Goal: Task Accomplishment & Management: Use online tool/utility

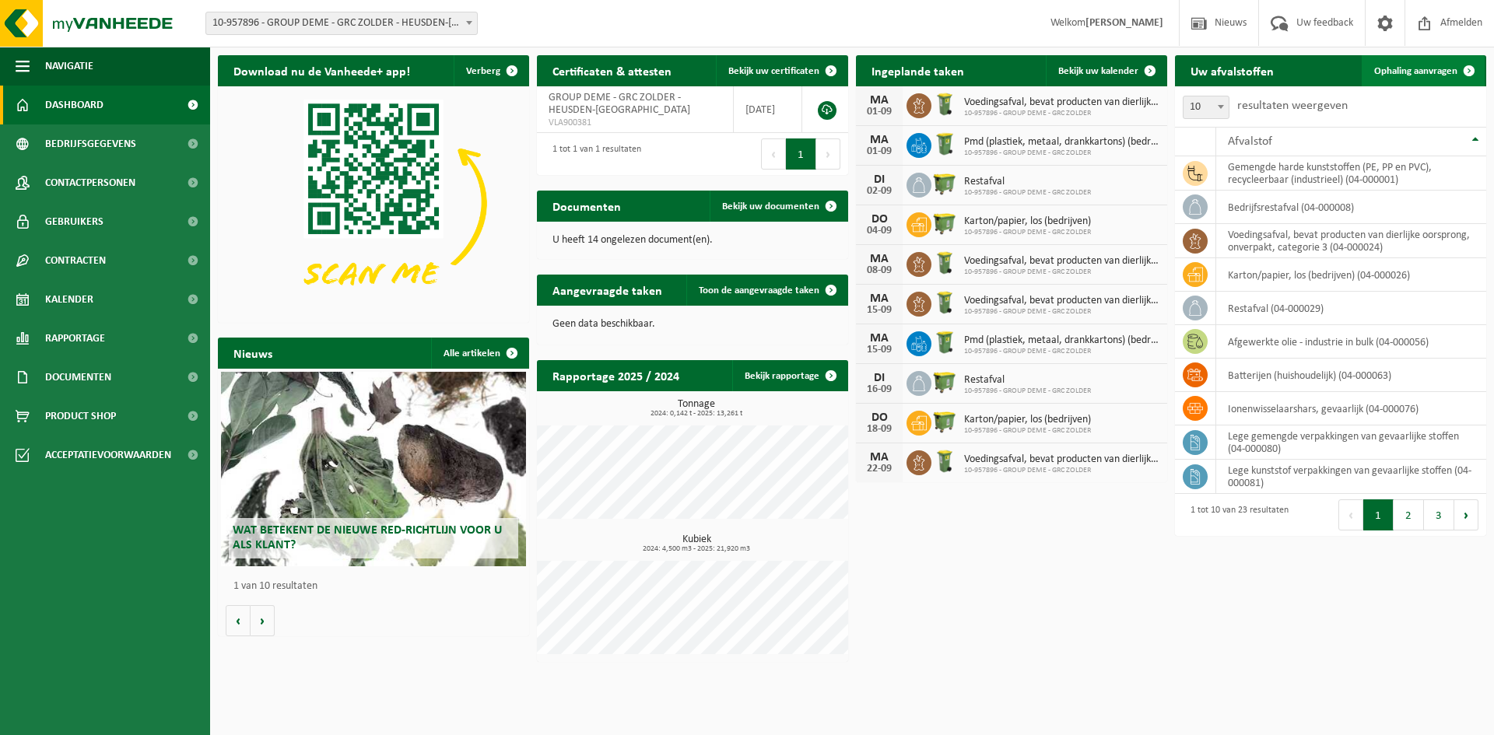
click at [1198, 71] on span "Ophaling aanvragen" at bounding box center [1415, 71] width 83 height 10
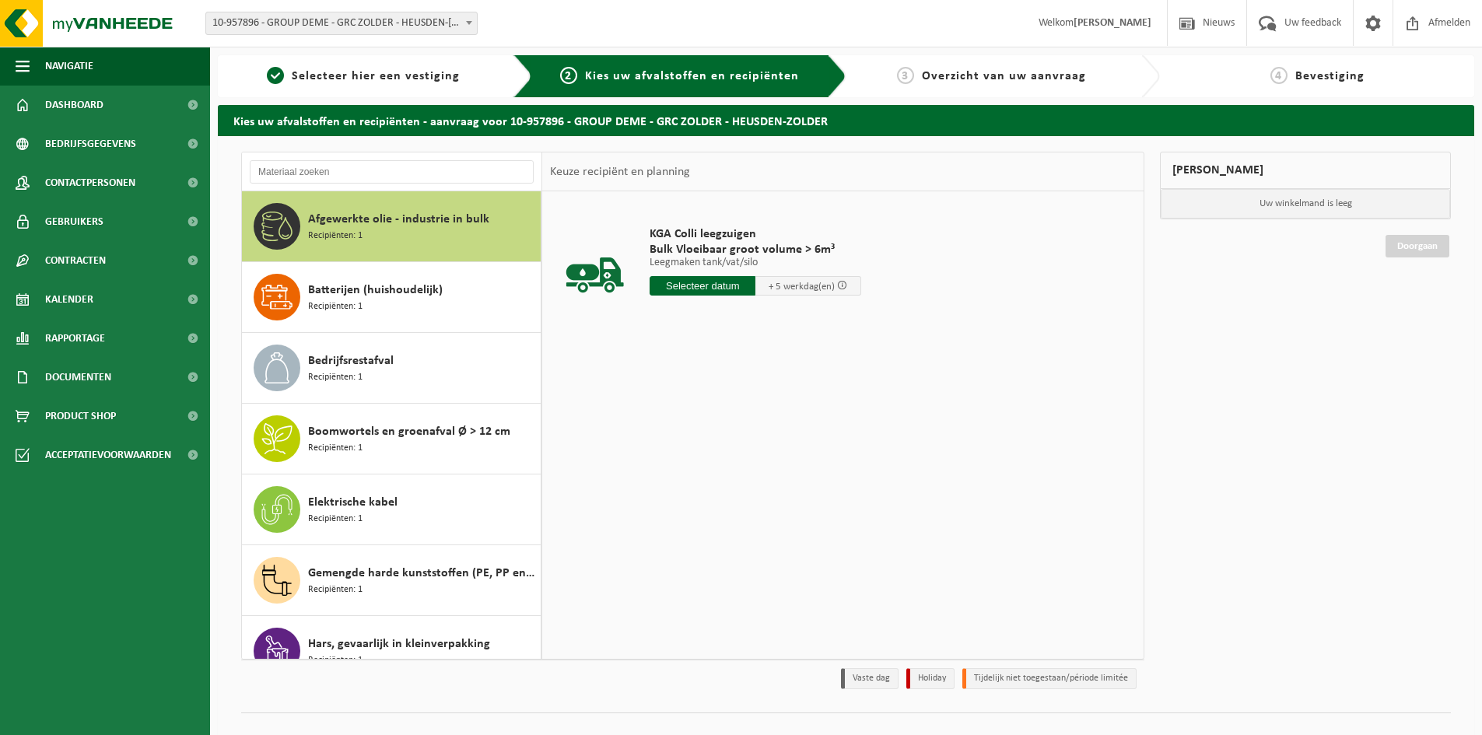
click at [332, 224] on span "Afgewerkte olie - industrie in bulk" at bounding box center [398, 219] width 181 height 19
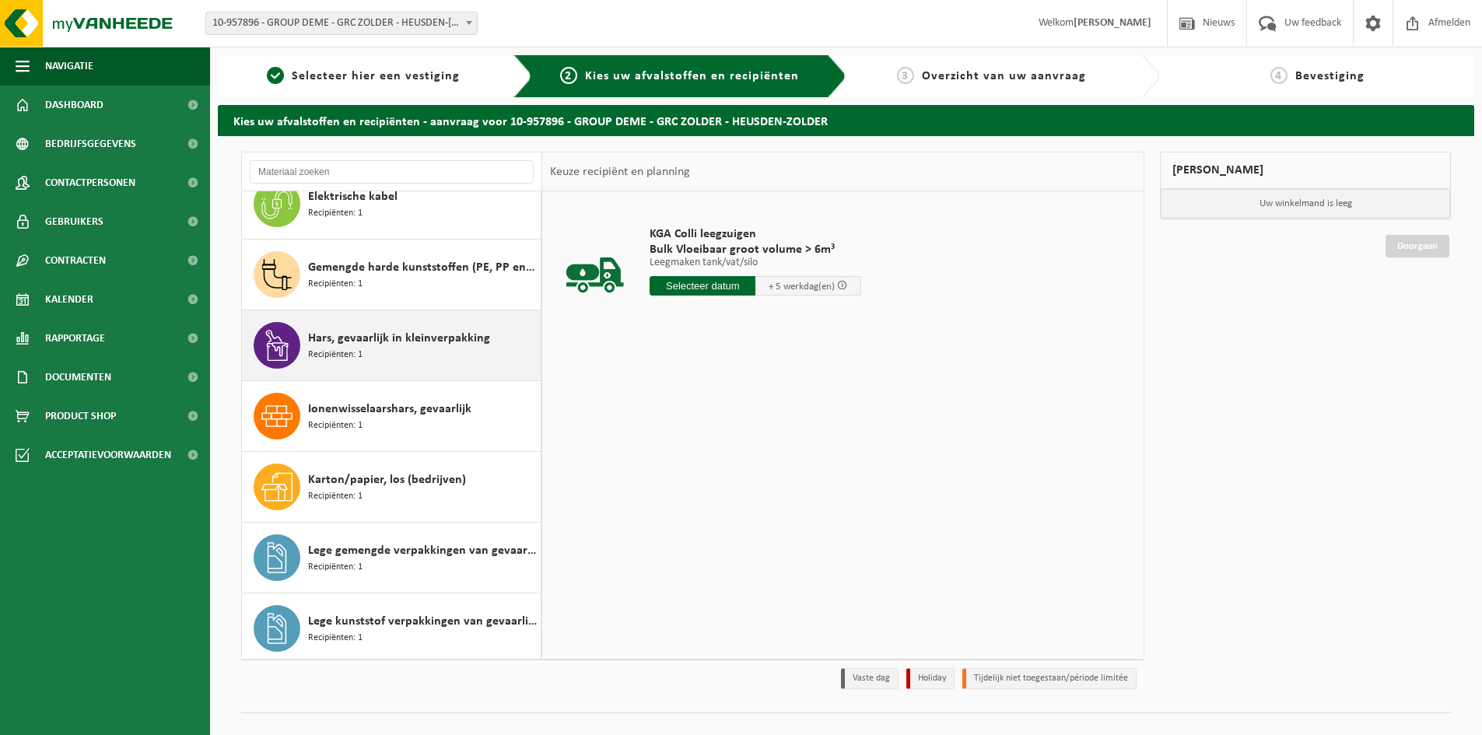
scroll to position [311, 0]
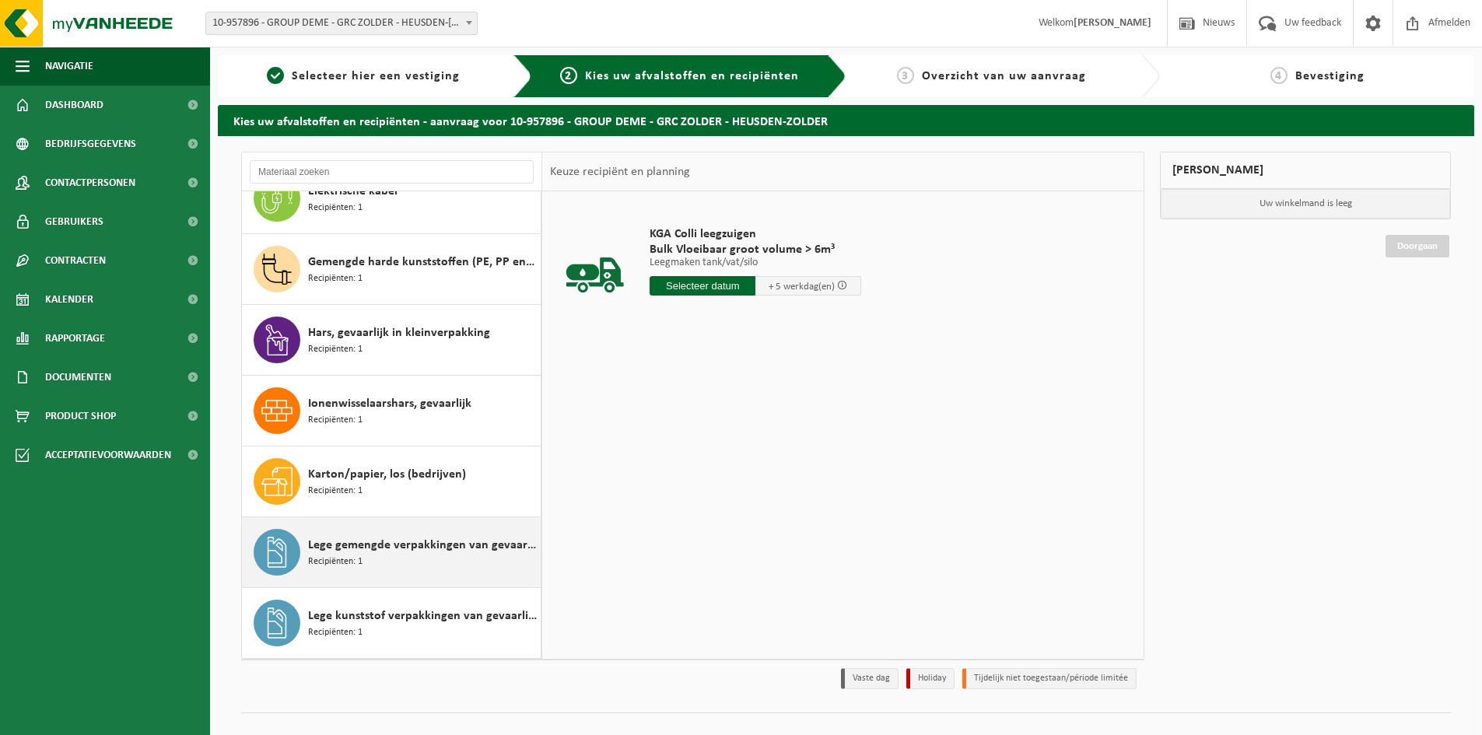
click at [349, 546] on span "Lege gemengde verpakkingen van gevaarlijke stoffen" at bounding box center [422, 545] width 229 height 19
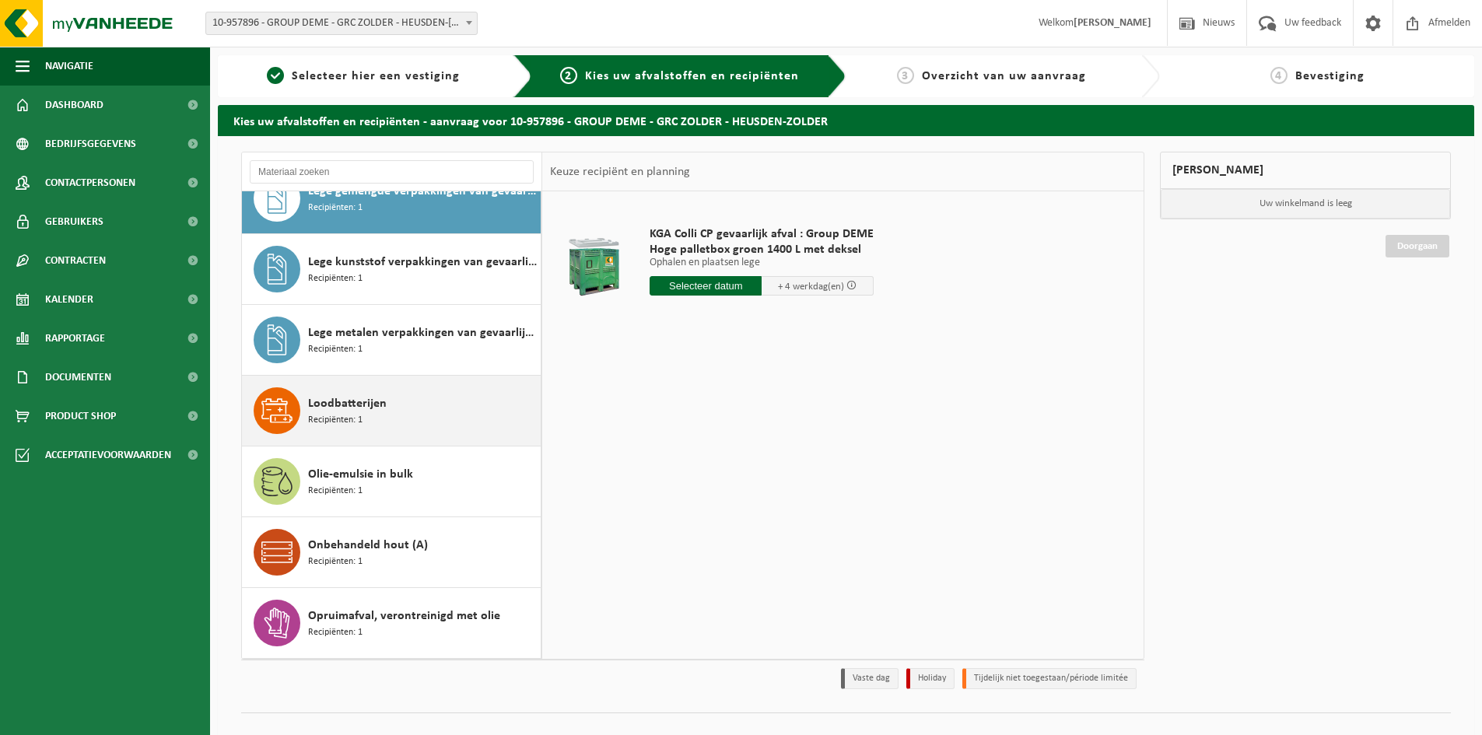
scroll to position [715, 0]
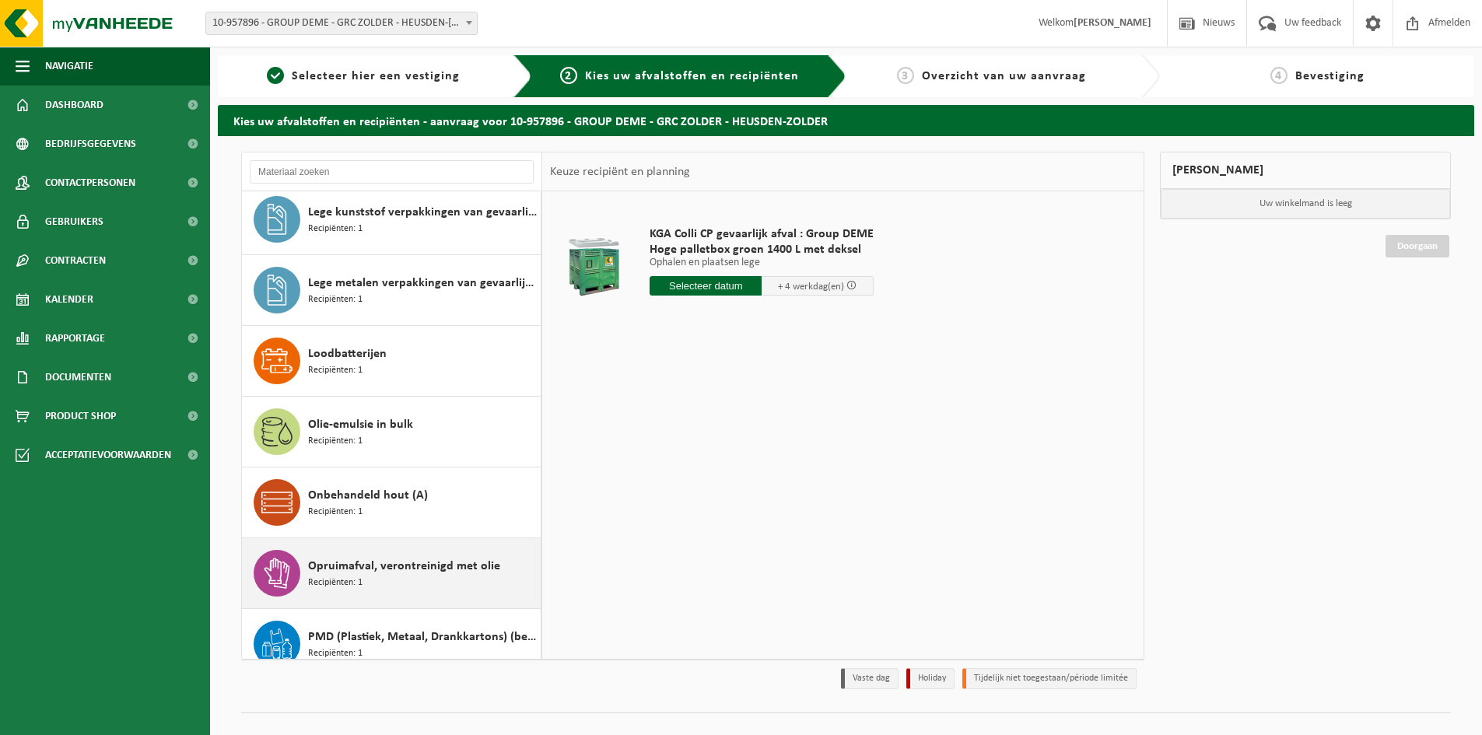
click at [328, 561] on span "Opruimafval, verontreinigd met olie" at bounding box center [404, 566] width 192 height 19
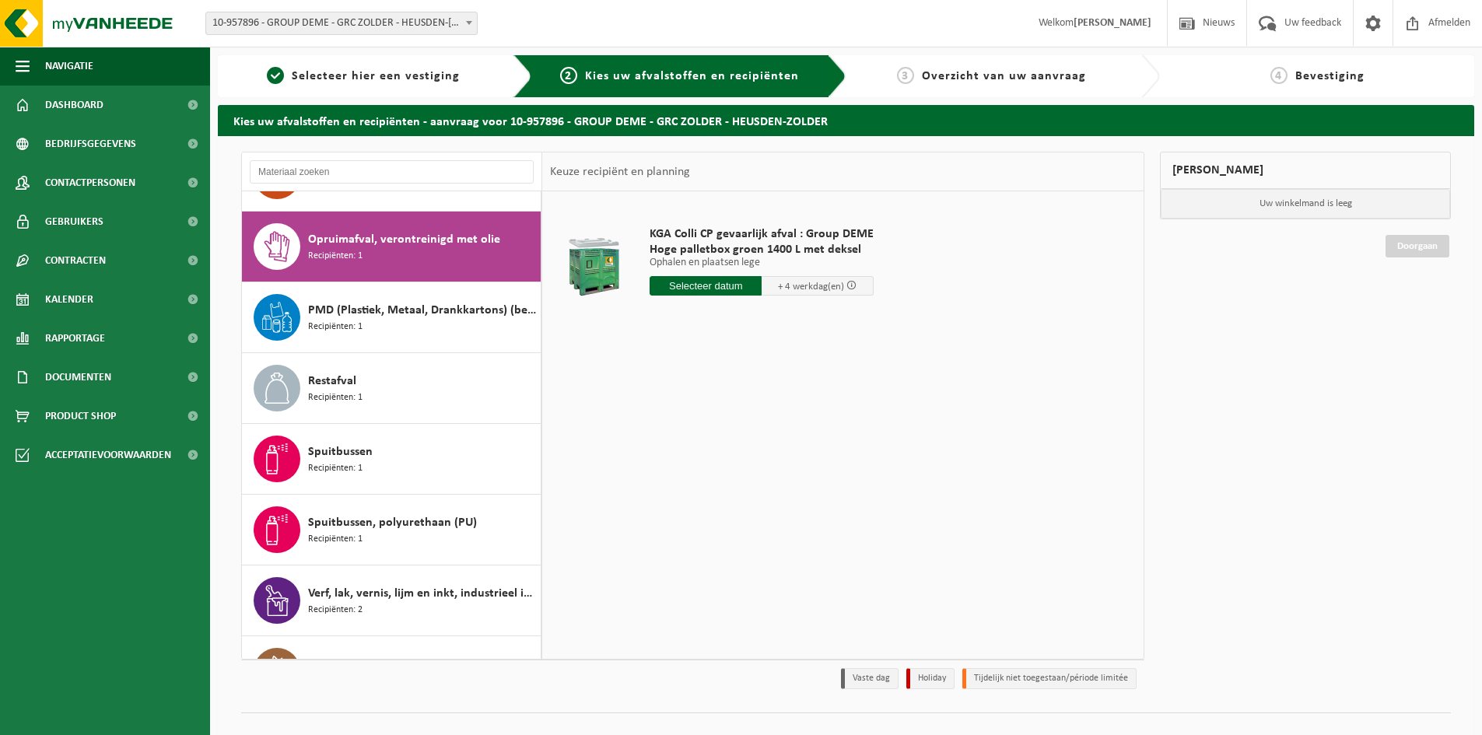
scroll to position [1062, 0]
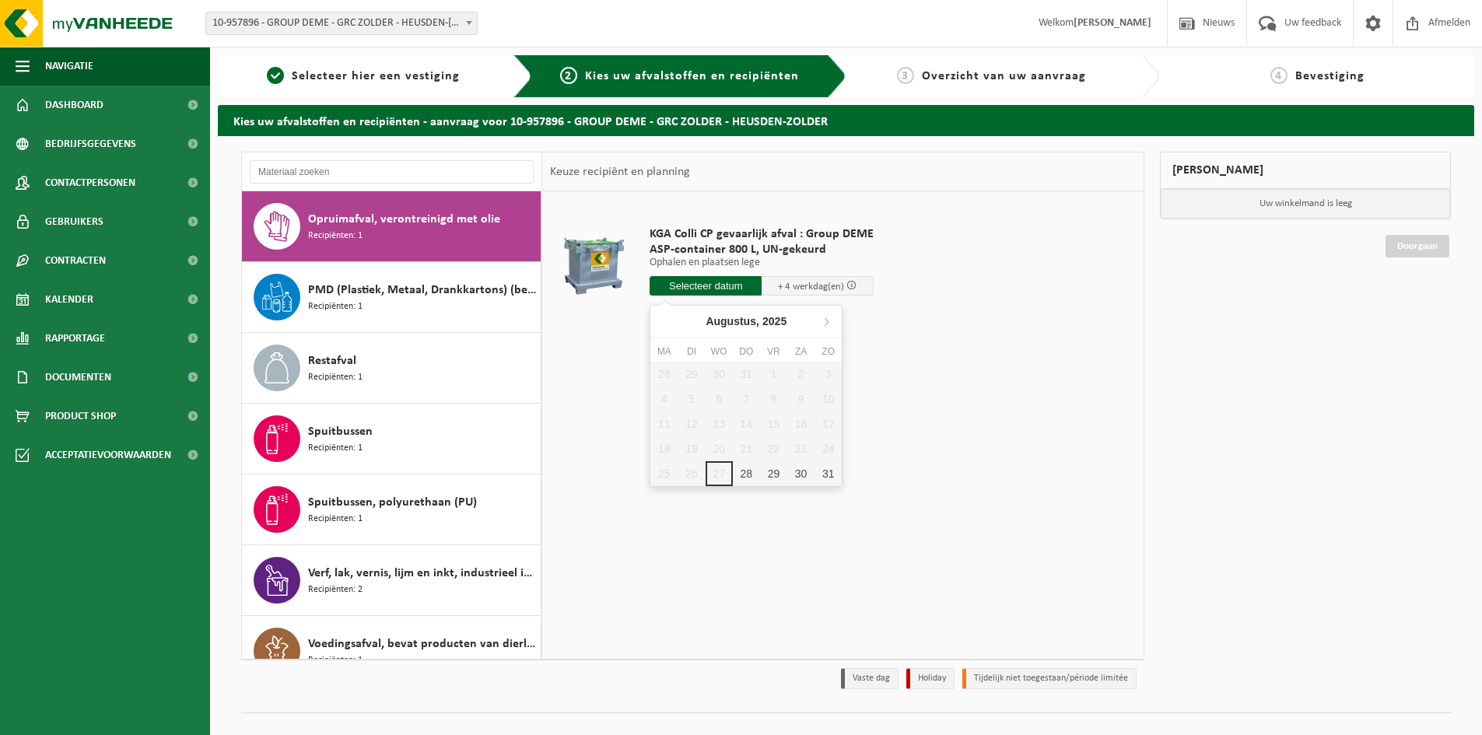
click at [722, 285] on input "text" at bounding box center [706, 285] width 112 height 19
click at [823, 323] on icon at bounding box center [826, 321] width 25 height 25
click at [665, 368] on div "1" at bounding box center [664, 374] width 27 height 25
type input "Van 2025-09-01"
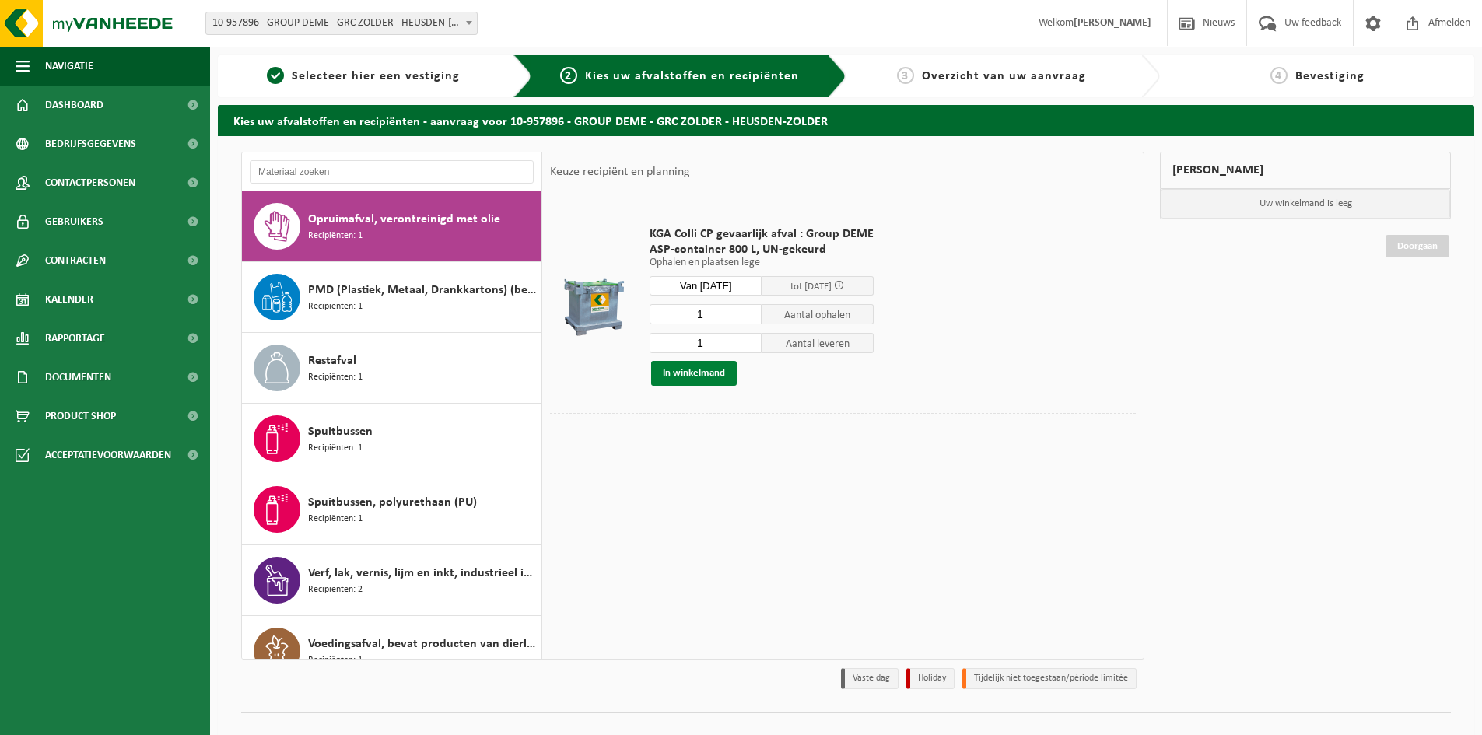
click at [699, 373] on button "In winkelmand" at bounding box center [694, 373] width 86 height 25
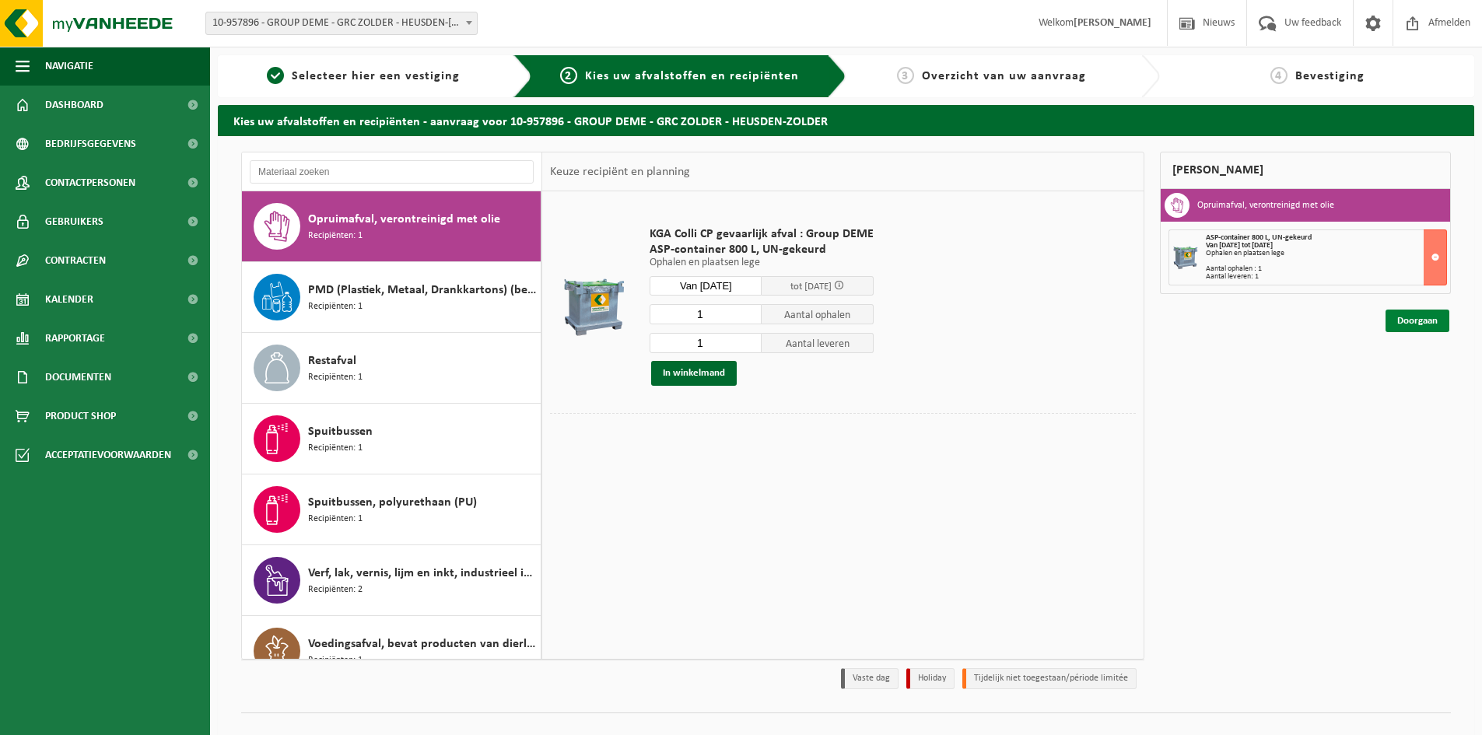
click at [1405, 316] on link "Doorgaan" at bounding box center [1418, 321] width 64 height 23
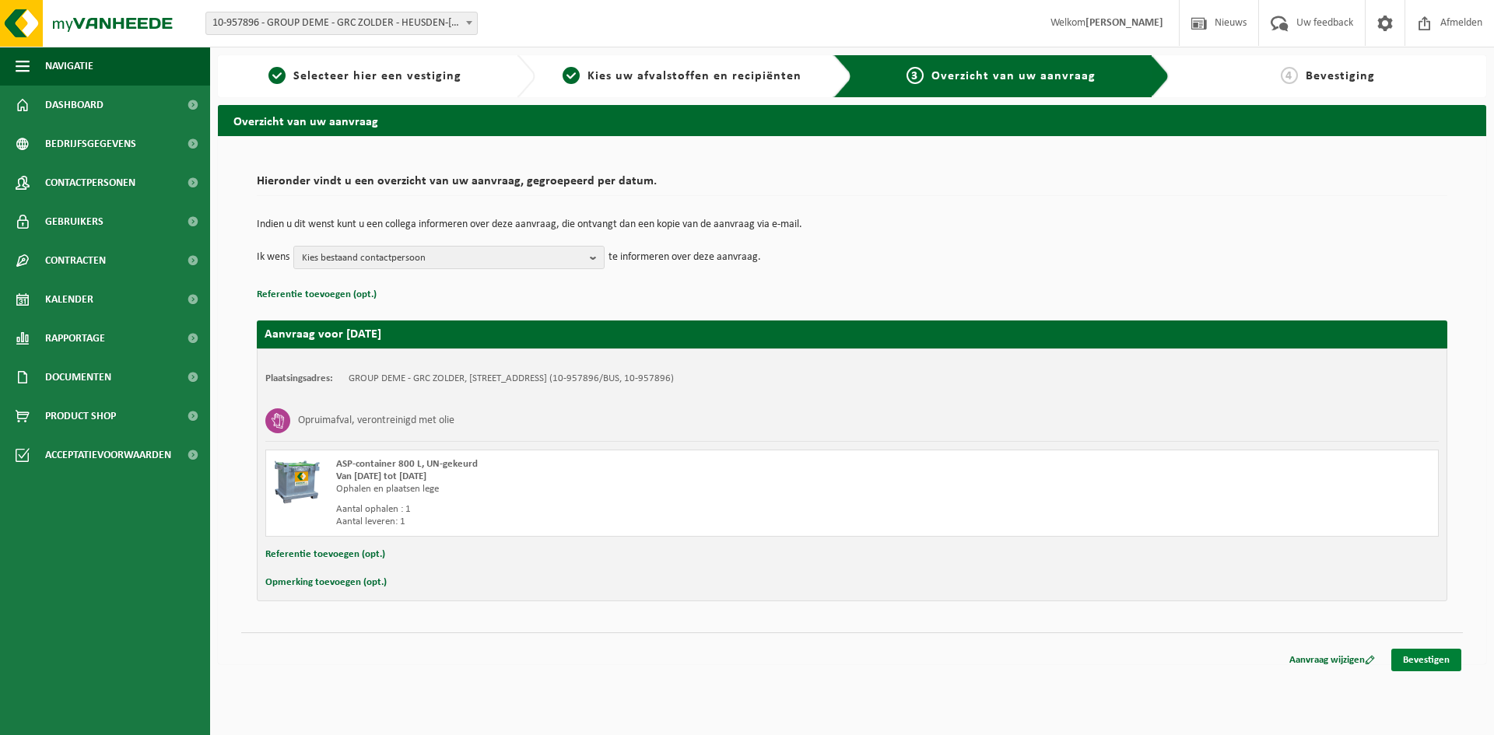
click at [1430, 658] on link "Bevestigen" at bounding box center [1426, 660] width 70 height 23
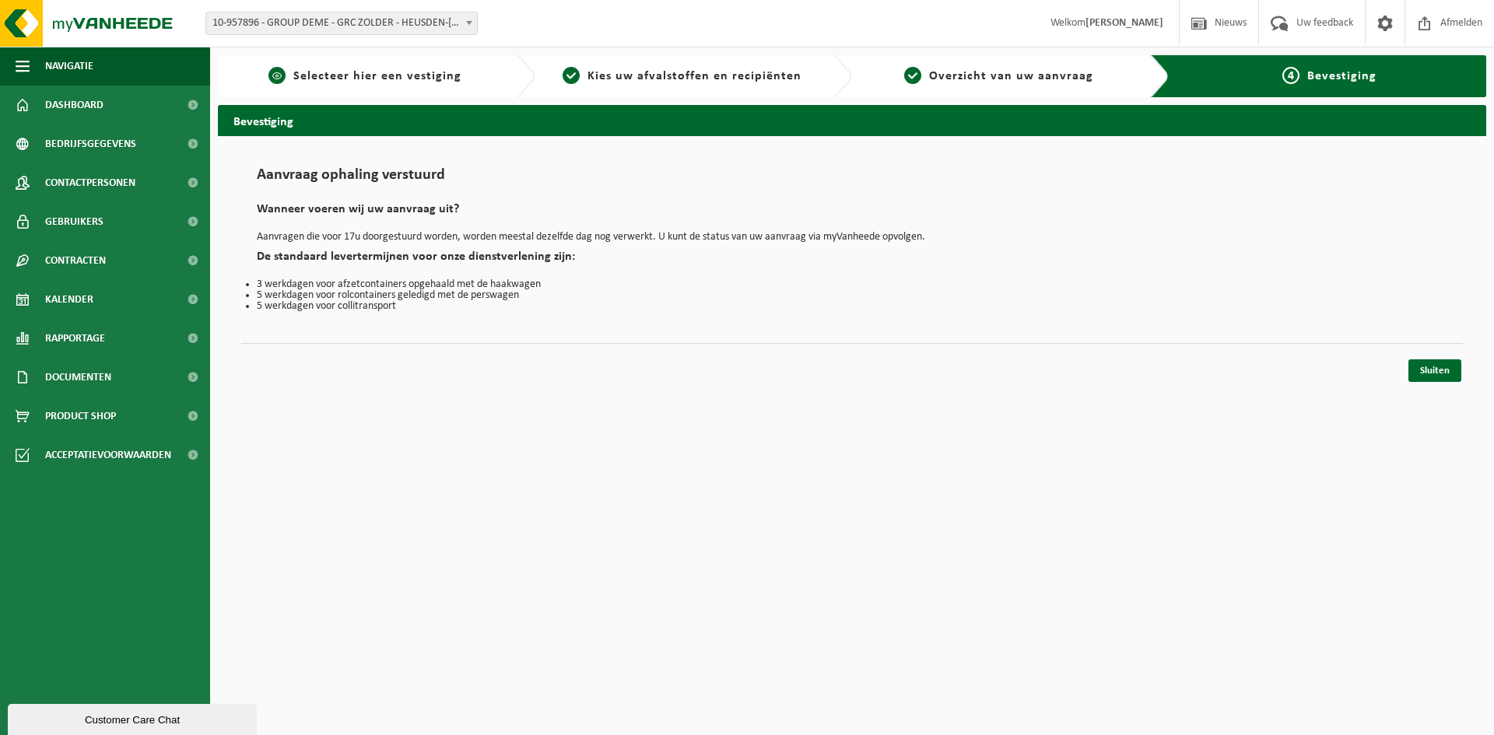
click at [357, 71] on span "Selecteer hier een vestiging" at bounding box center [377, 76] width 168 height 12
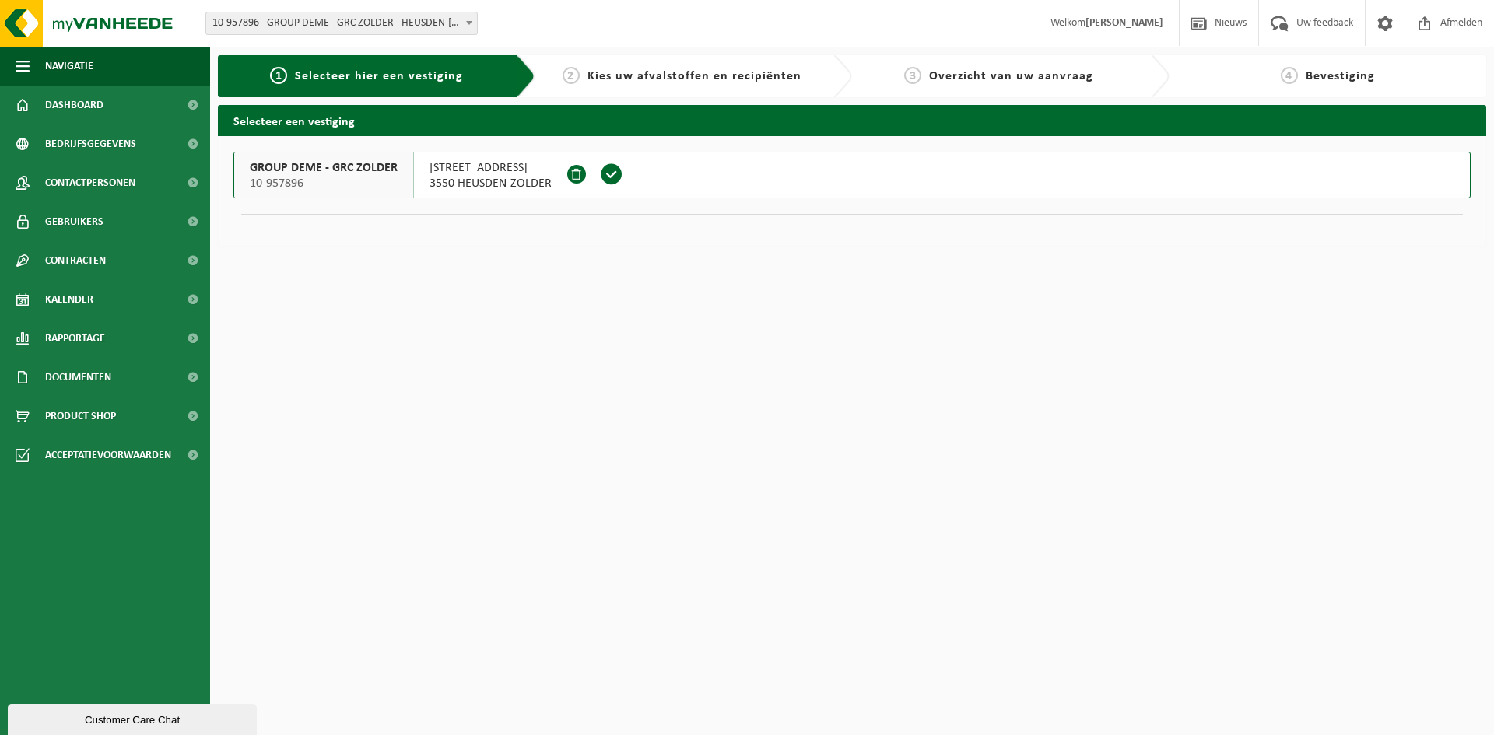
click at [736, 75] on span "Kies uw afvalstoffen en recipiënten" at bounding box center [694, 76] width 214 height 12
click at [336, 80] on span "Selecteer hier een vestiging" at bounding box center [379, 76] width 168 height 12
click at [454, 174] on span "WESTLAAN 262" at bounding box center [491, 168] width 122 height 16
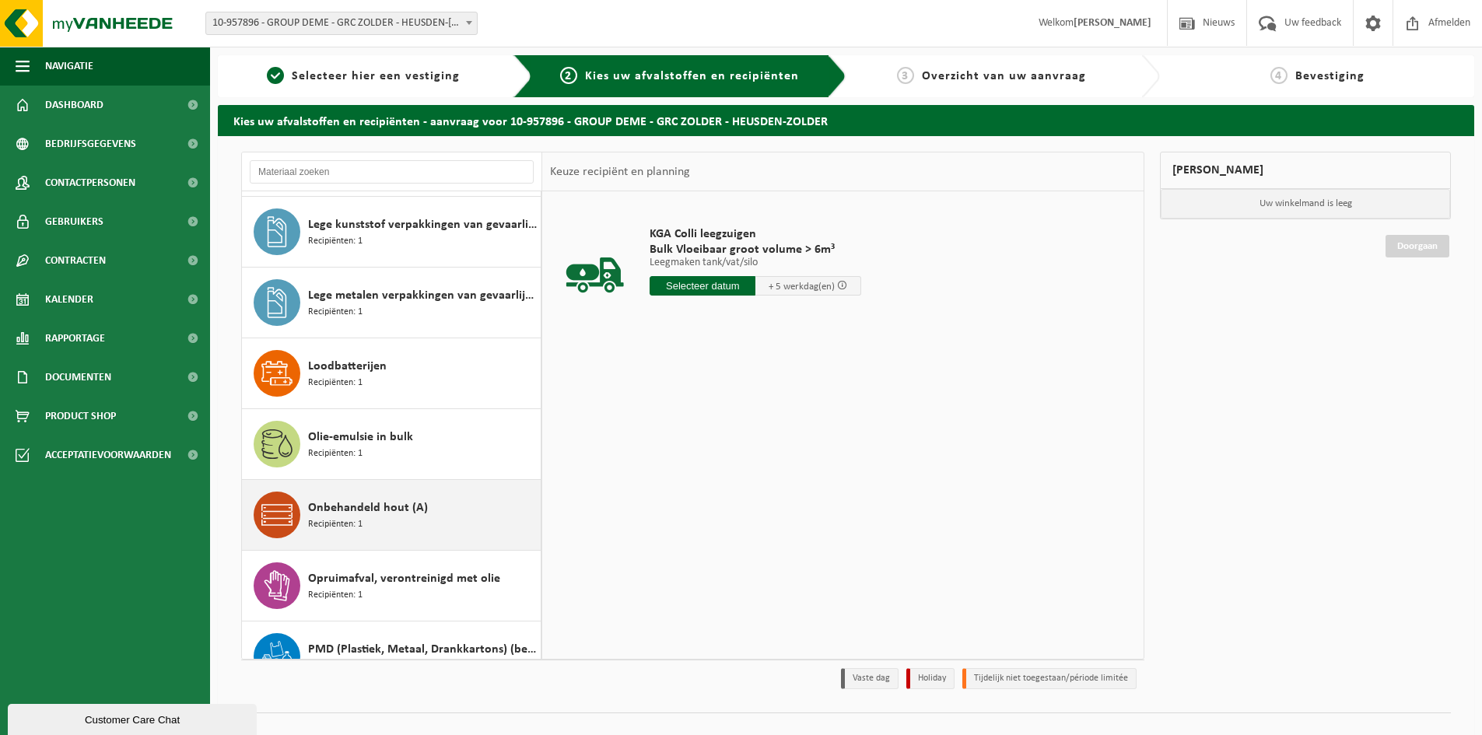
scroll to position [856, 0]
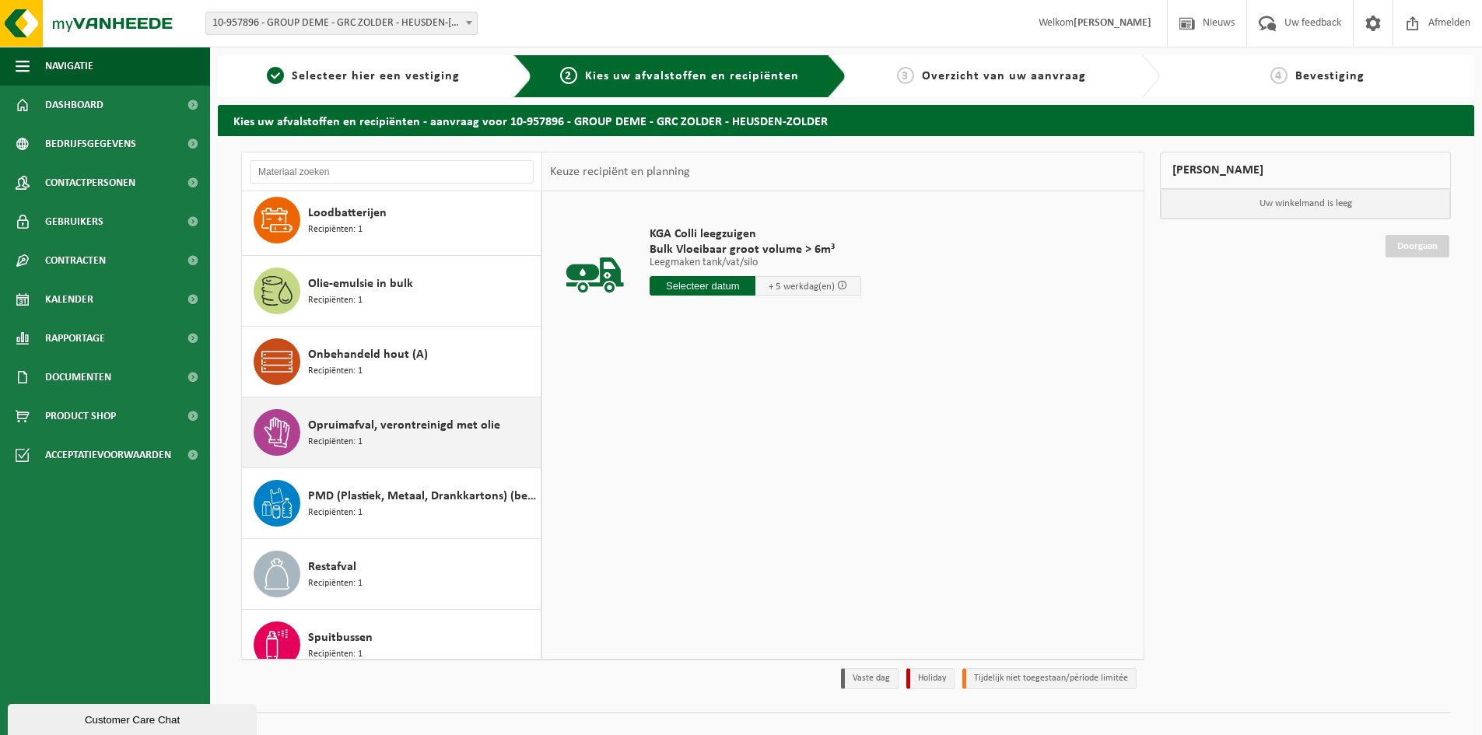
click at [342, 430] on span "Opruimafval, verontreinigd met olie" at bounding box center [404, 425] width 192 height 19
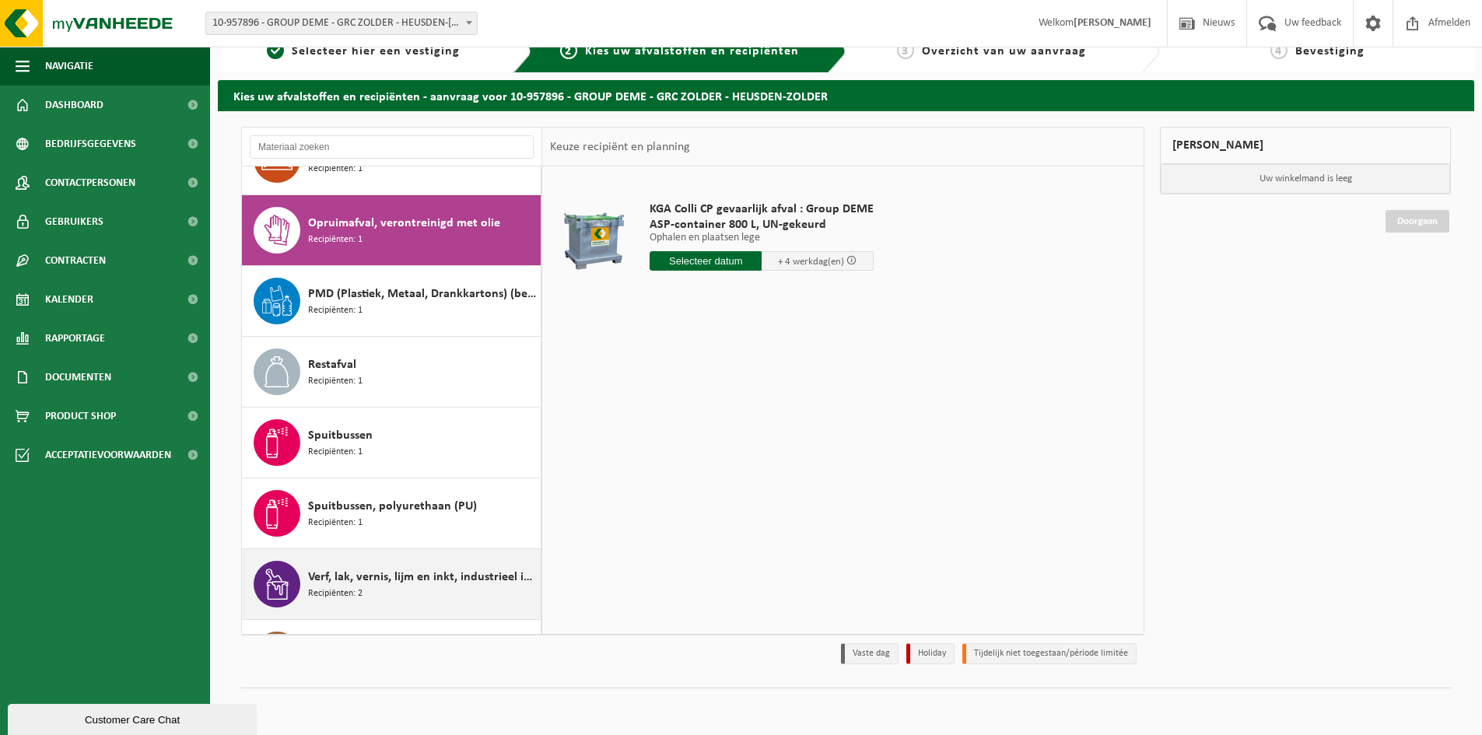
scroll to position [1012, 0]
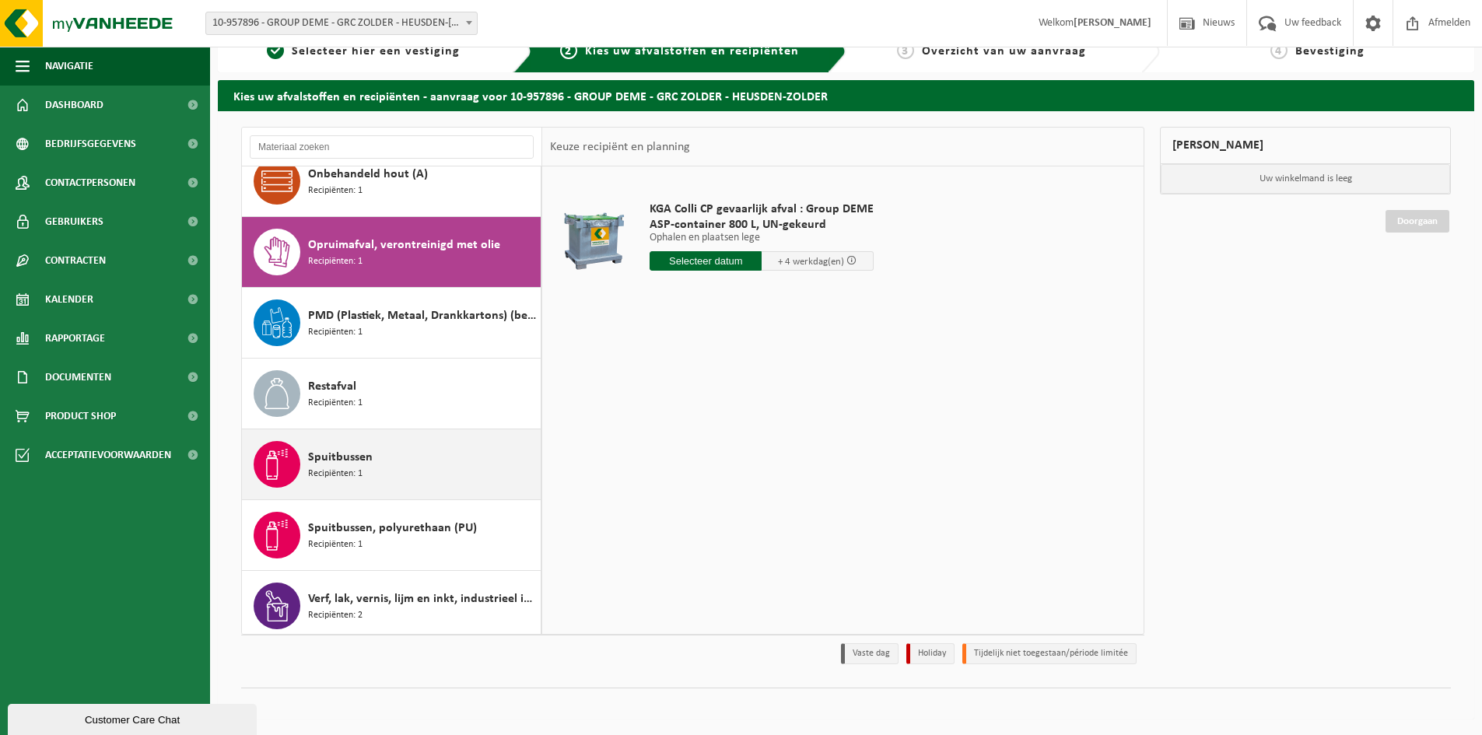
click at [344, 462] on span "Spuitbussen" at bounding box center [340, 457] width 65 height 19
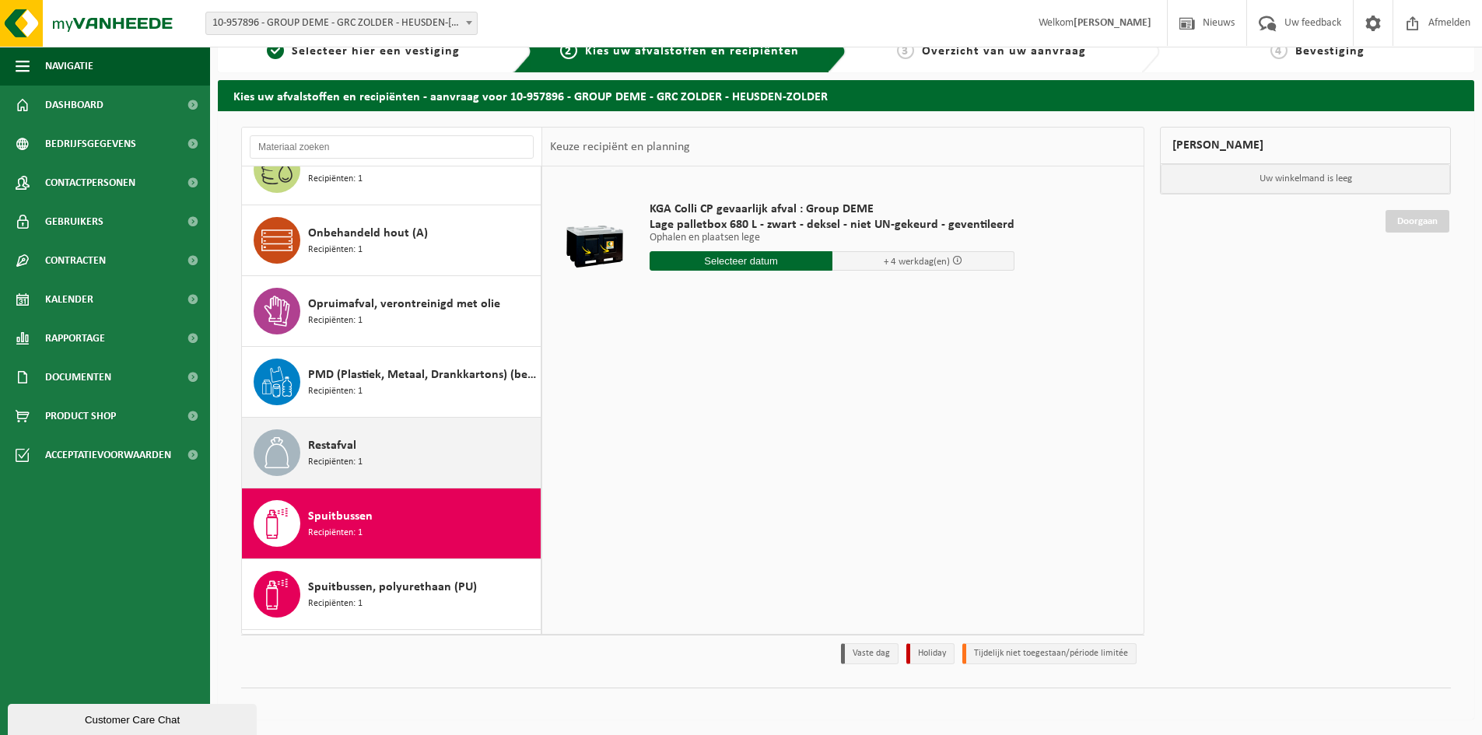
scroll to position [934, 0]
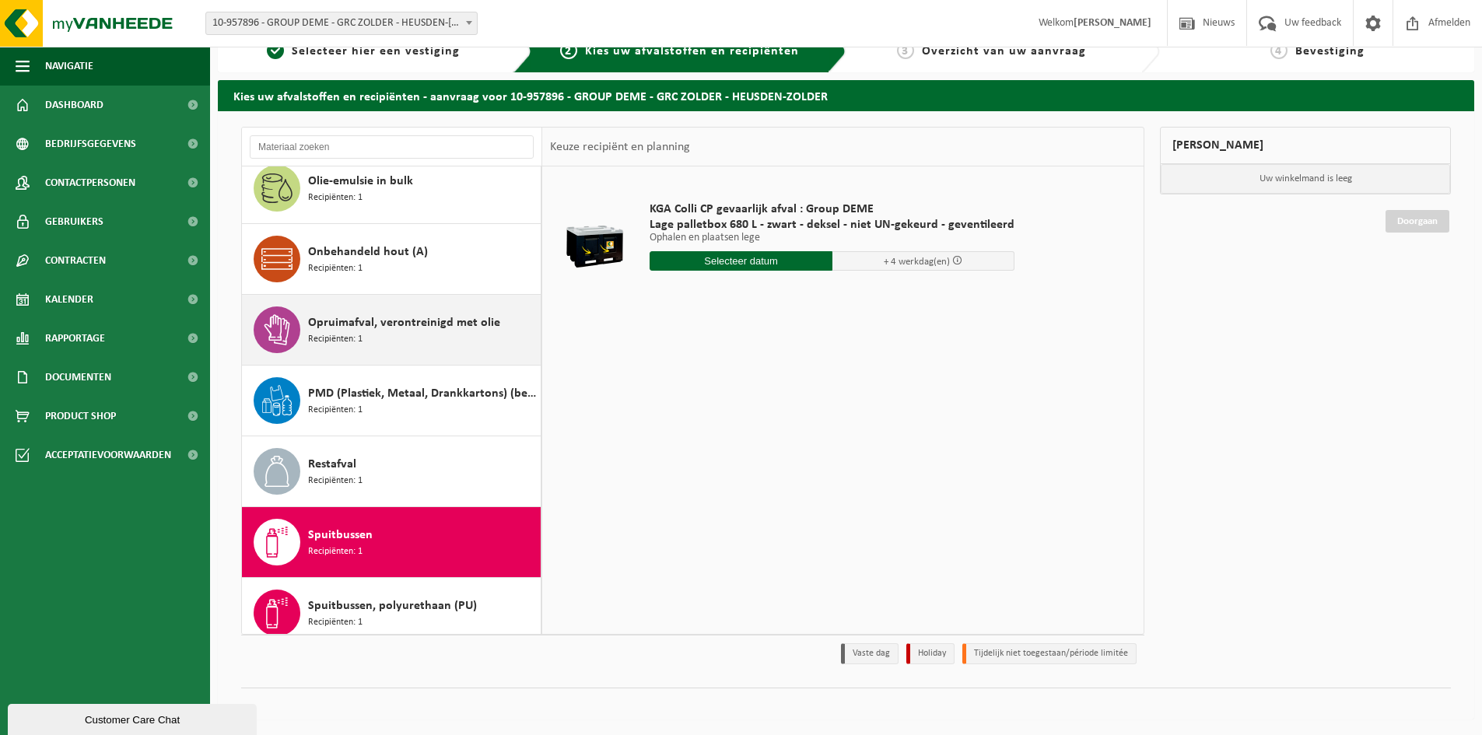
click at [351, 327] on span "Opruimafval, verontreinigd met olie" at bounding box center [404, 323] width 192 height 19
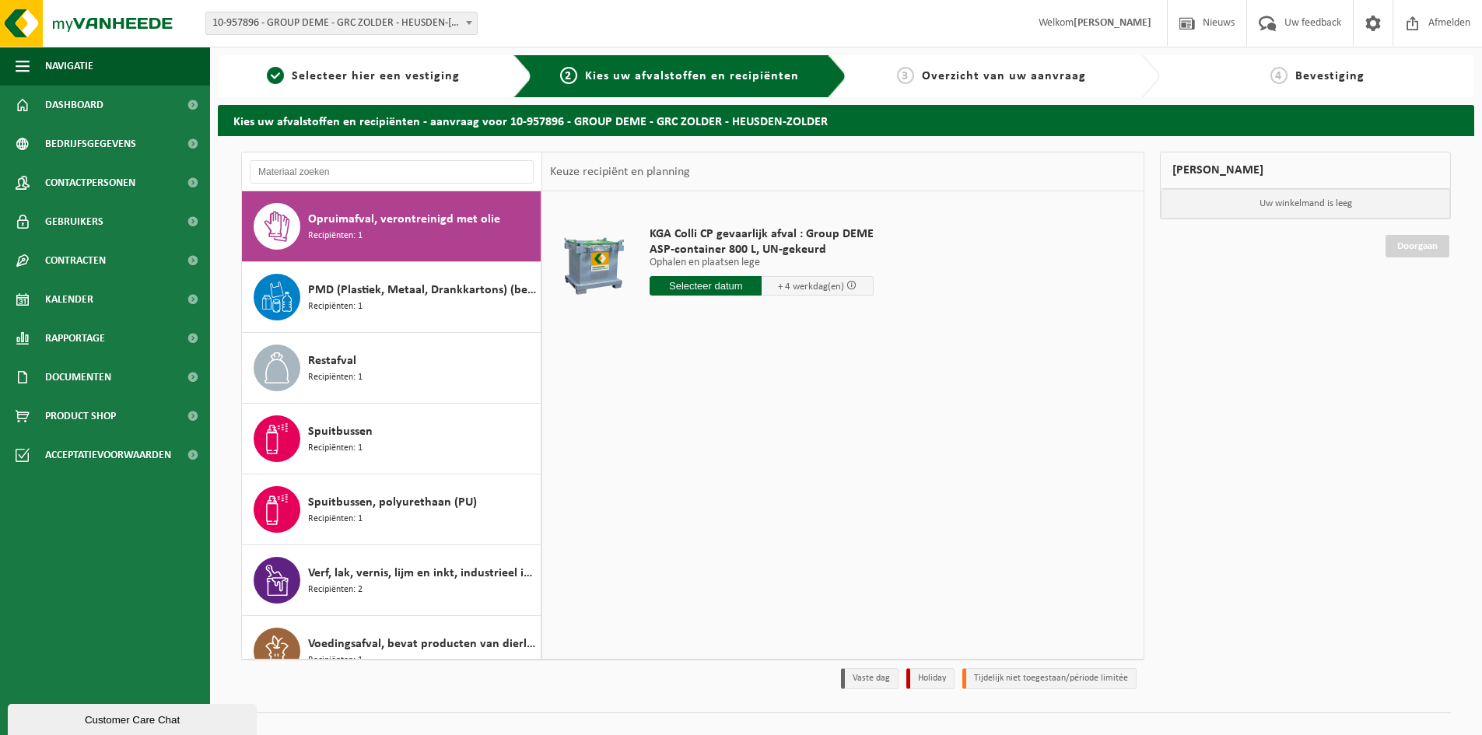
scroll to position [1089, 0]
